Goal: Information Seeking & Learning: Understand process/instructions

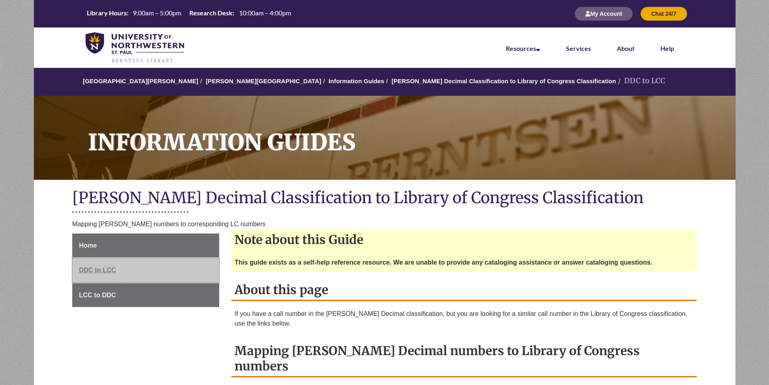
click at [137, 271] on link "DDC to LCC" at bounding box center [145, 270] width 147 height 24
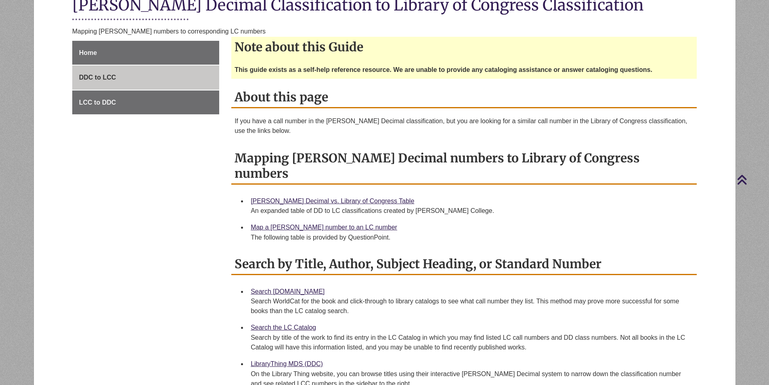
scroll to position [202, 0]
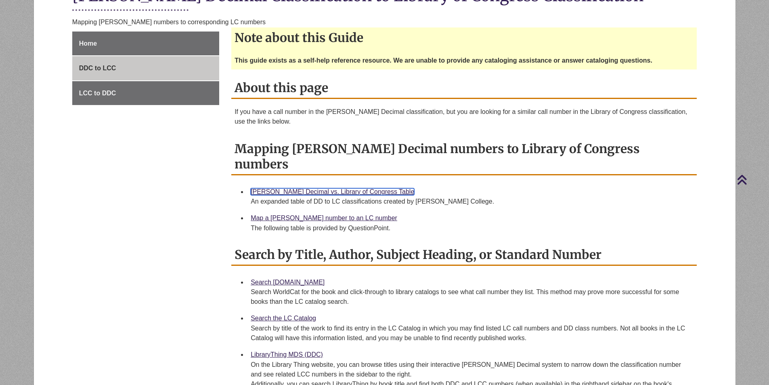
click at [312, 188] on link "[PERSON_NAME] Decimal vs. Library of Congress Table" at bounding box center [332, 191] width 163 height 7
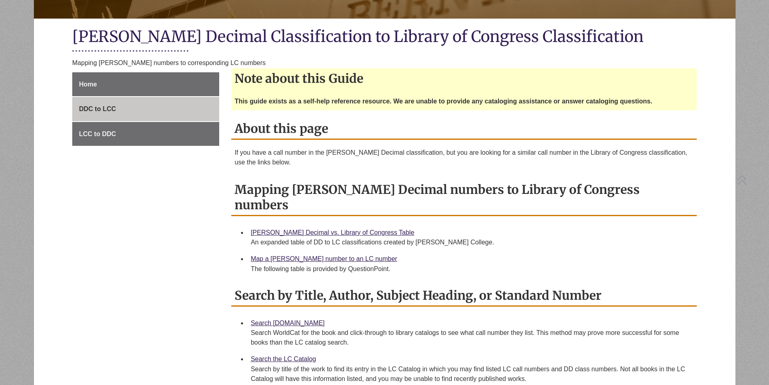
scroll to position [161, 0]
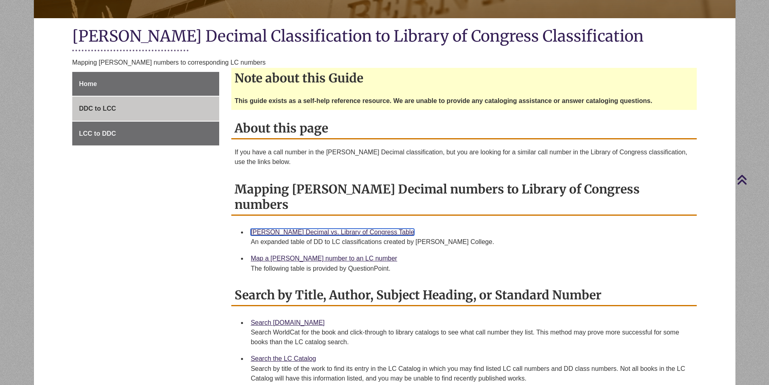
click at [317, 228] on link "[PERSON_NAME] Decimal vs. Library of Congress Table" at bounding box center [332, 231] width 163 height 7
